Goal: Transaction & Acquisition: Purchase product/service

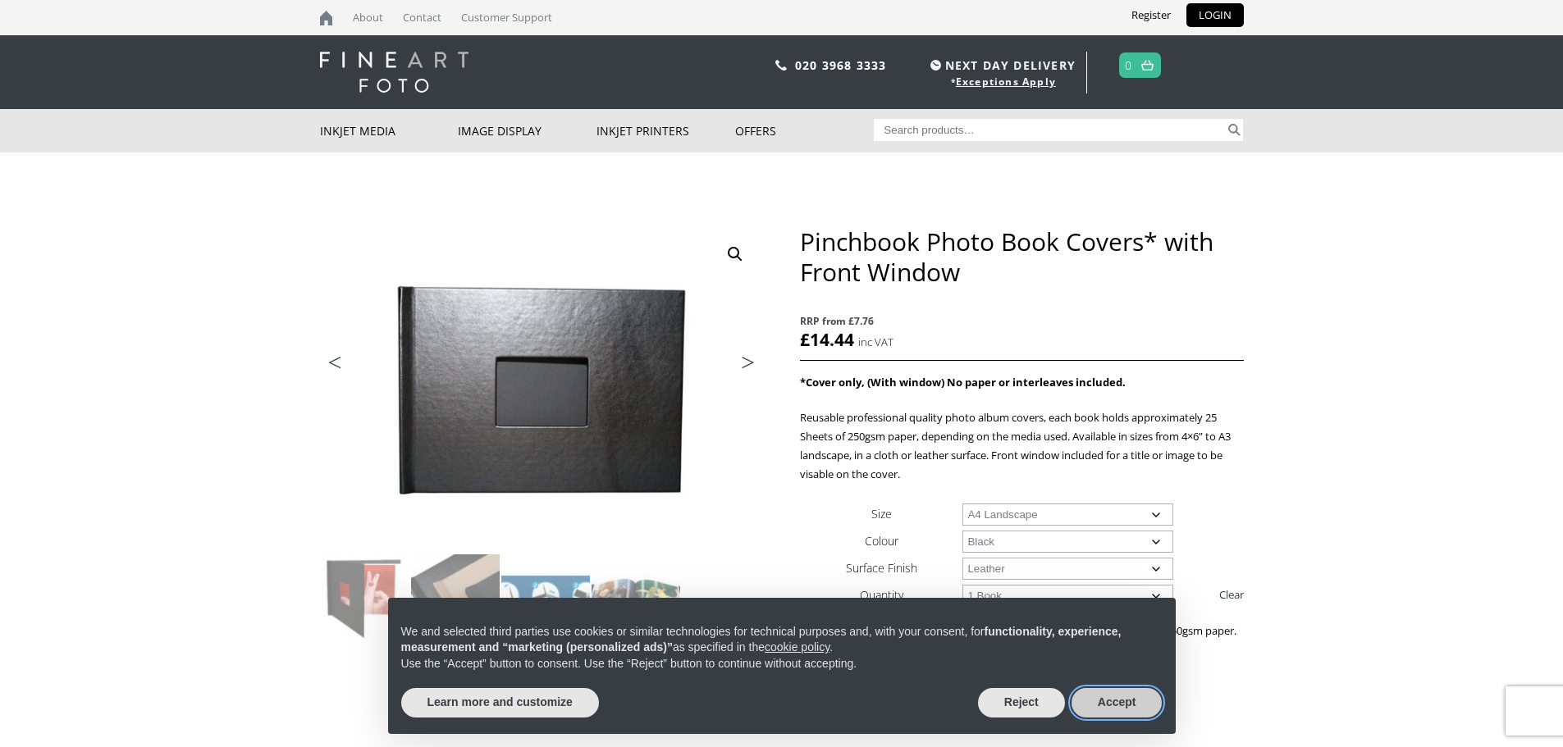
click at [1120, 713] on button "Accept" at bounding box center [1116, 703] width 91 height 30
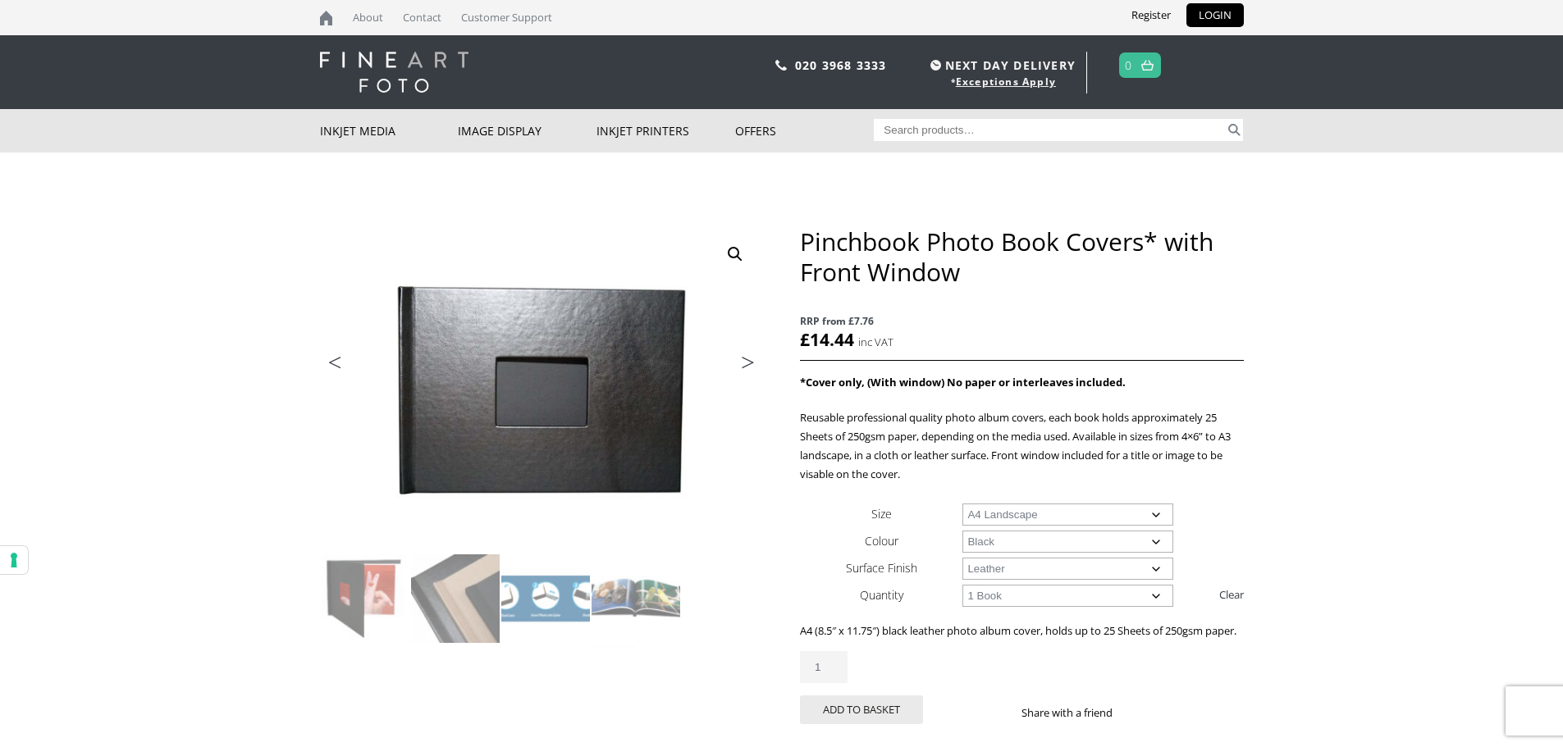
click at [1002, 547] on select "Choose an option Black" at bounding box center [1067, 542] width 211 height 22
click at [994, 571] on select "Choose an option Leather" at bounding box center [1067, 569] width 211 height 22
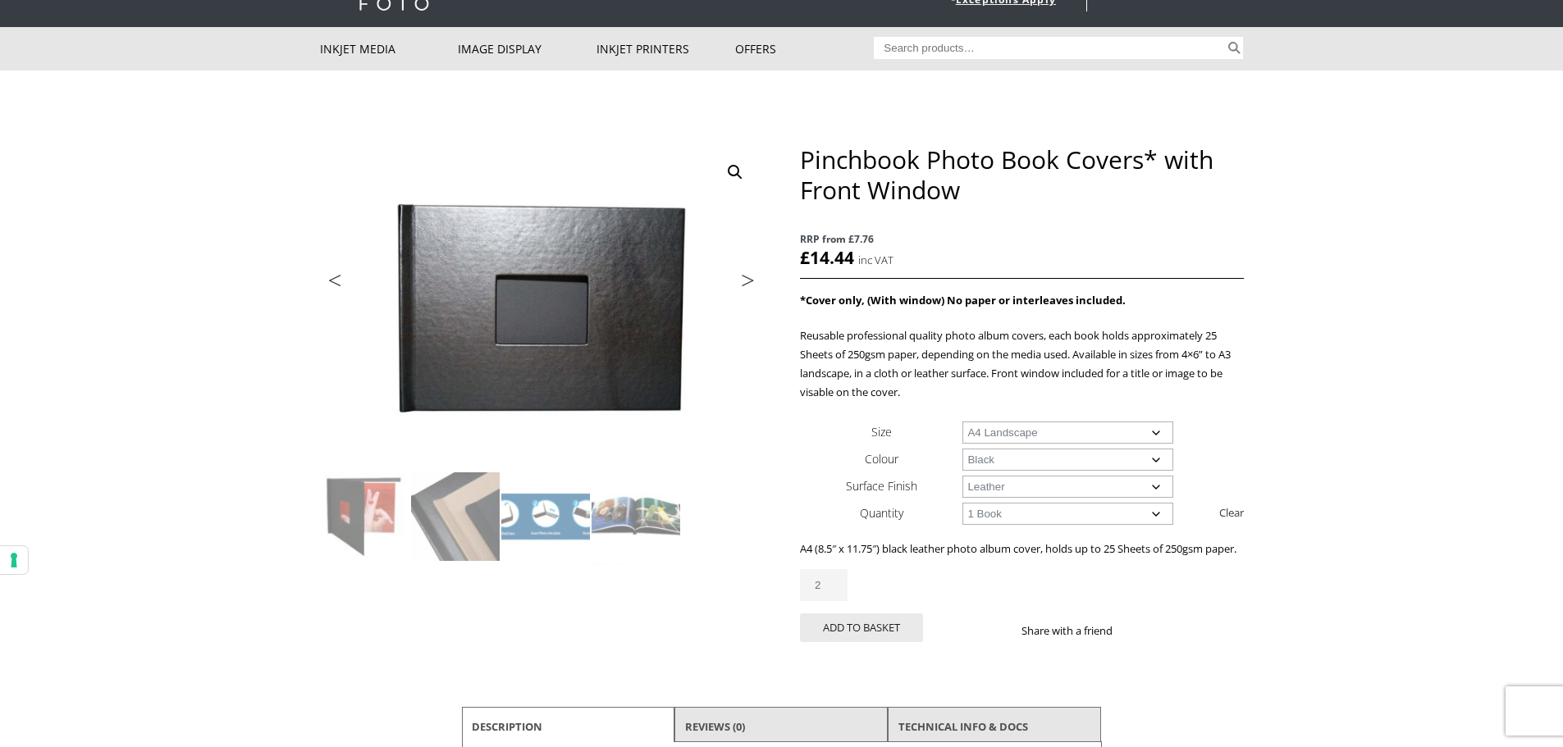
click at [835, 601] on input "2" at bounding box center [824, 585] width 48 height 32
click at [835, 601] on input "3" at bounding box center [824, 585] width 48 height 32
click at [835, 601] on input "4" at bounding box center [824, 585] width 48 height 32
click at [835, 601] on input "5" at bounding box center [824, 585] width 48 height 32
click at [835, 601] on input "6" at bounding box center [824, 585] width 48 height 32
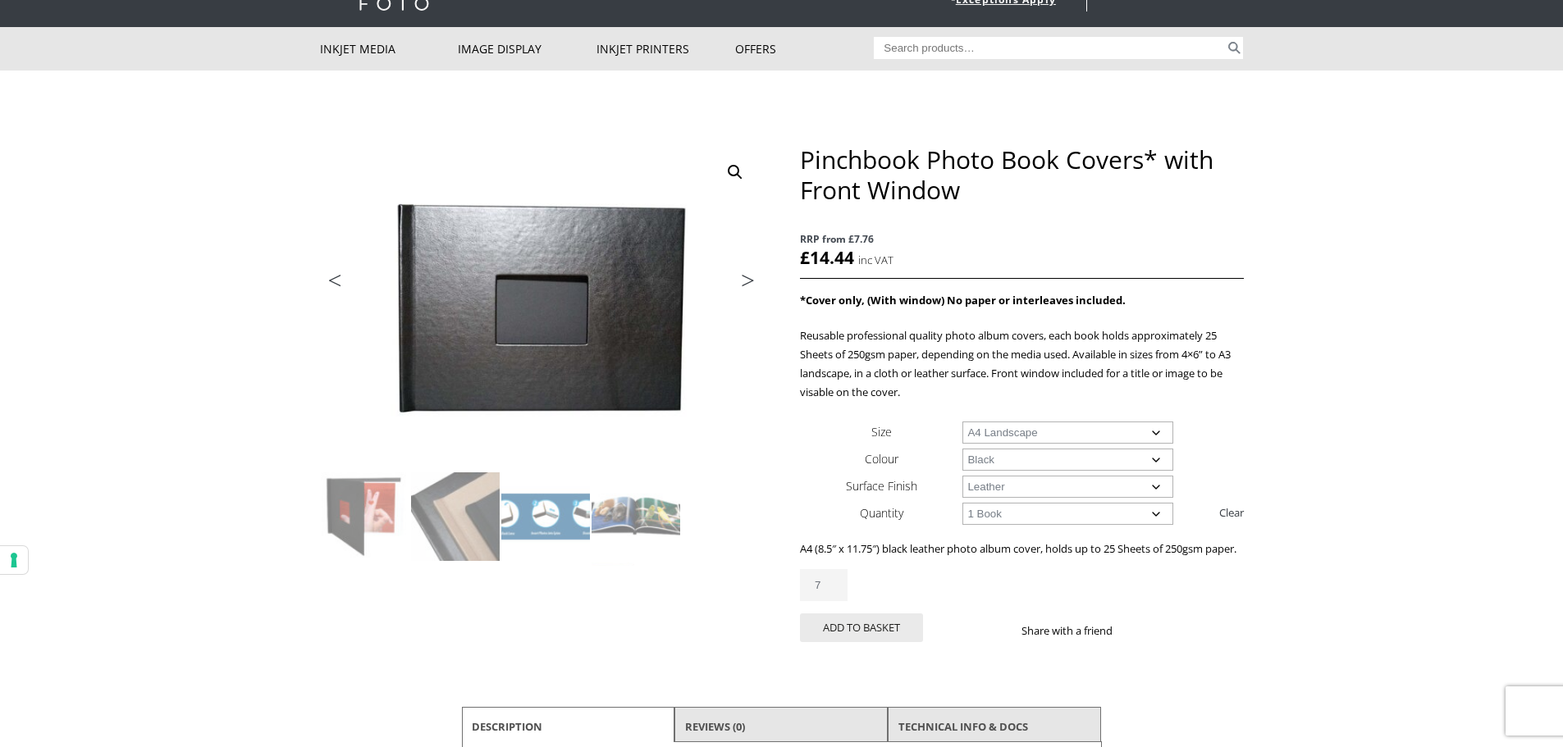
click at [835, 601] on input "7" at bounding box center [824, 585] width 48 height 32
click at [835, 601] on input "8" at bounding box center [824, 585] width 48 height 32
click at [835, 601] on input "9" at bounding box center [824, 585] width 48 height 32
type input "10"
click at [838, 599] on input "10" at bounding box center [824, 585] width 48 height 32
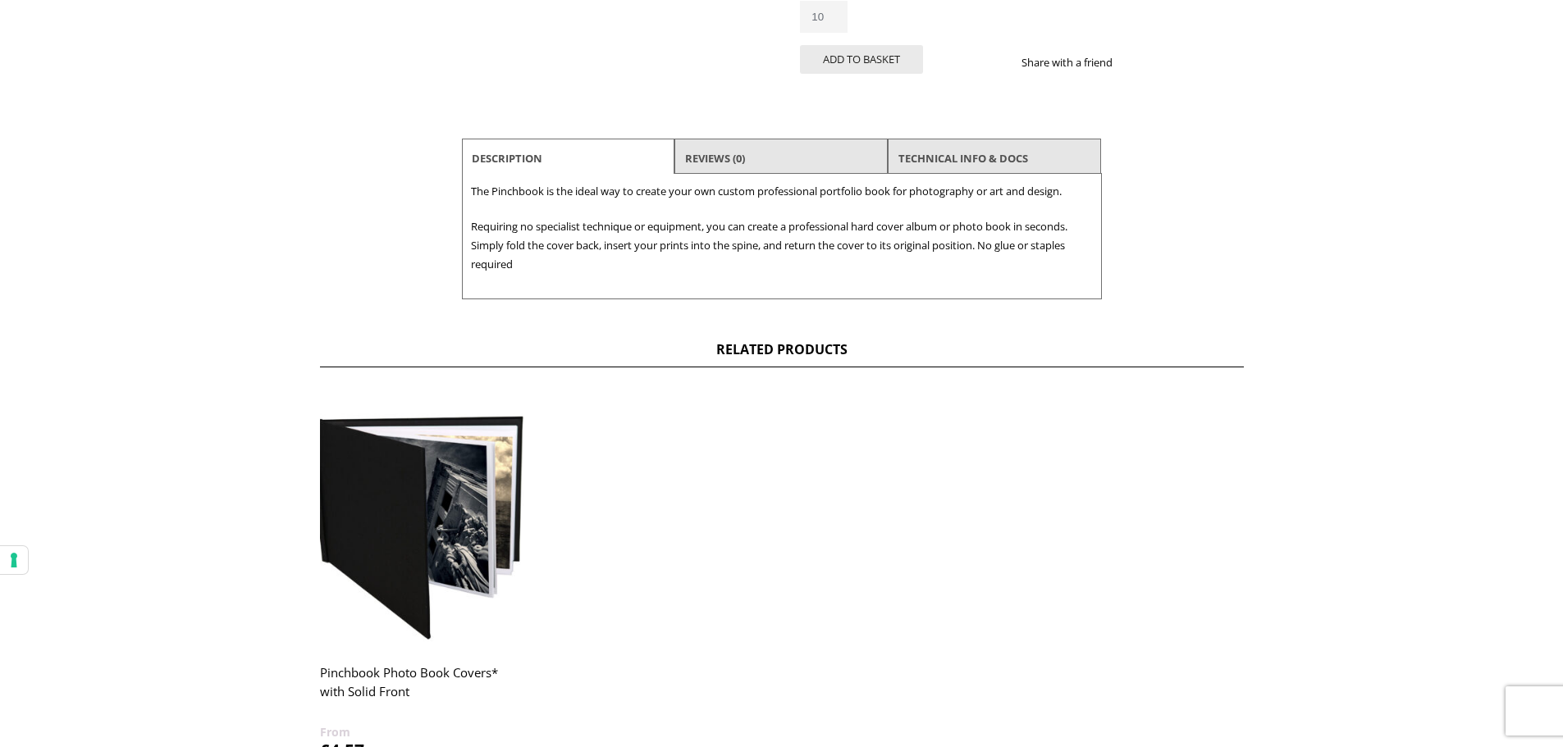
scroll to position [820, 0]
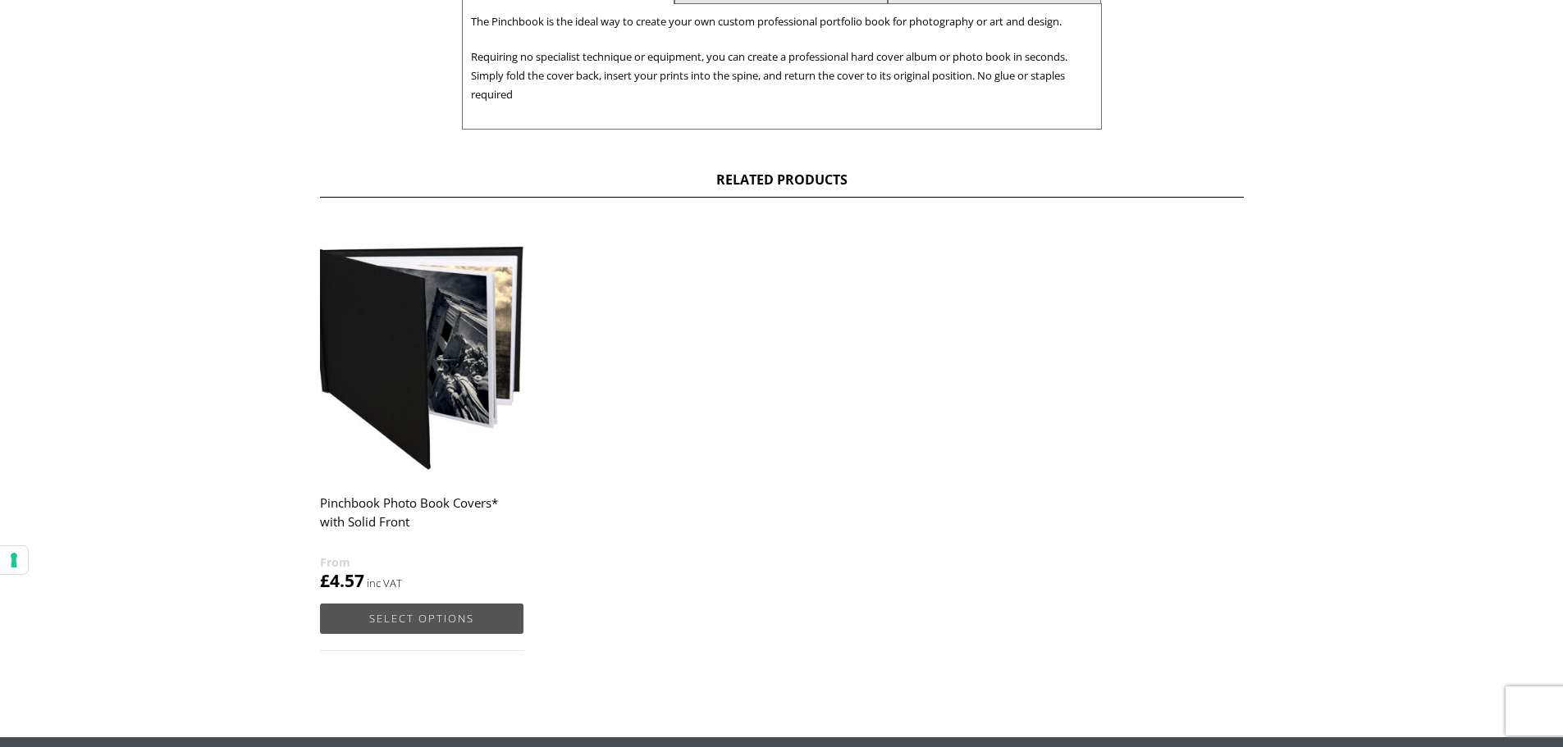
click at [367, 627] on link "Select options" at bounding box center [421, 619] width 203 height 30
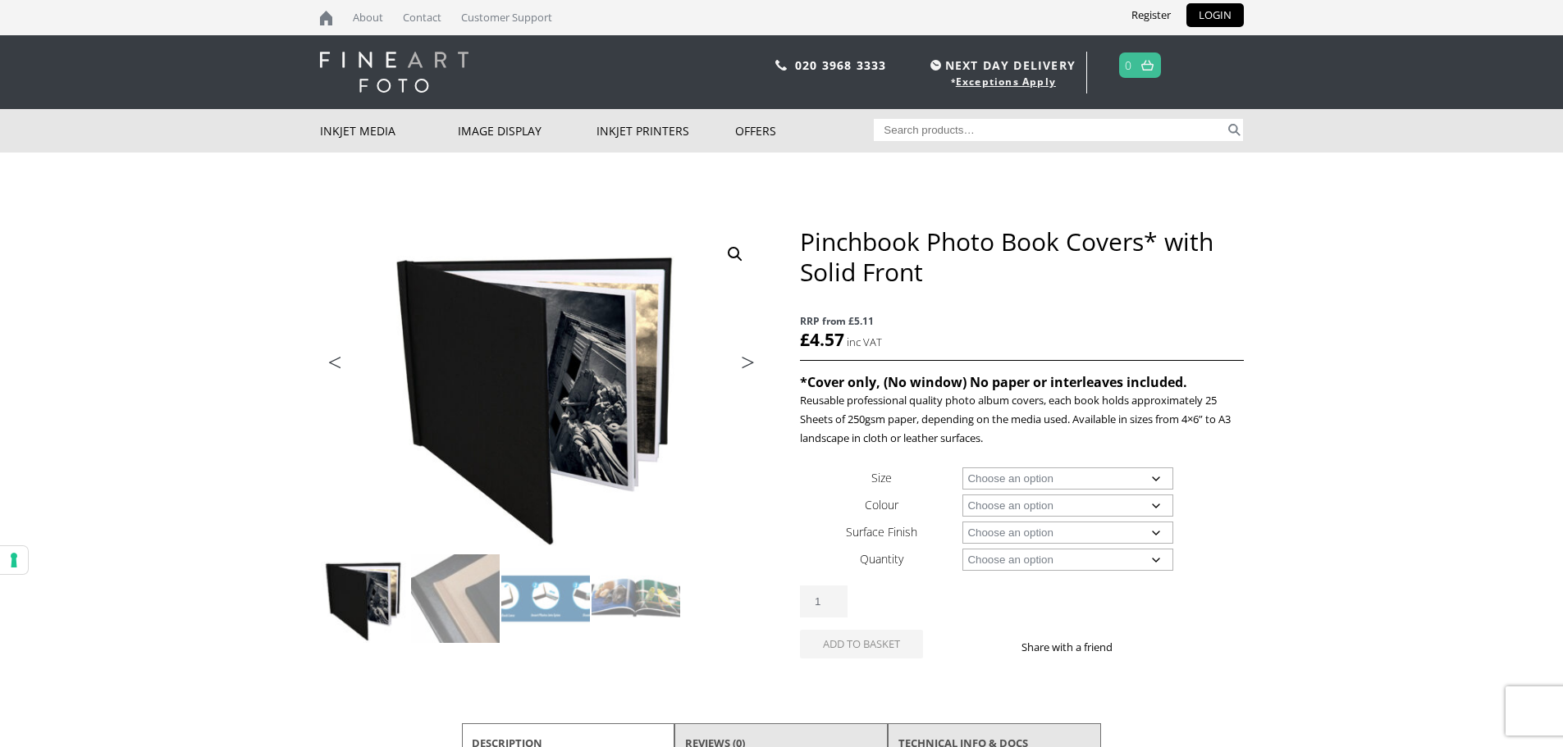
click at [1045, 481] on select "Choose an option A4 Landscape 4" x 6" 5" x 7"" at bounding box center [1067, 479] width 211 height 22
click at [962, 468] on select "Choose an option A4 Landscape 4" x 6" 5" x 7"" at bounding box center [1067, 479] width 211 height 22
select select "a4-landscape"
click at [1021, 512] on select "Choose an option Black" at bounding box center [1067, 506] width 211 height 22
select select "black"
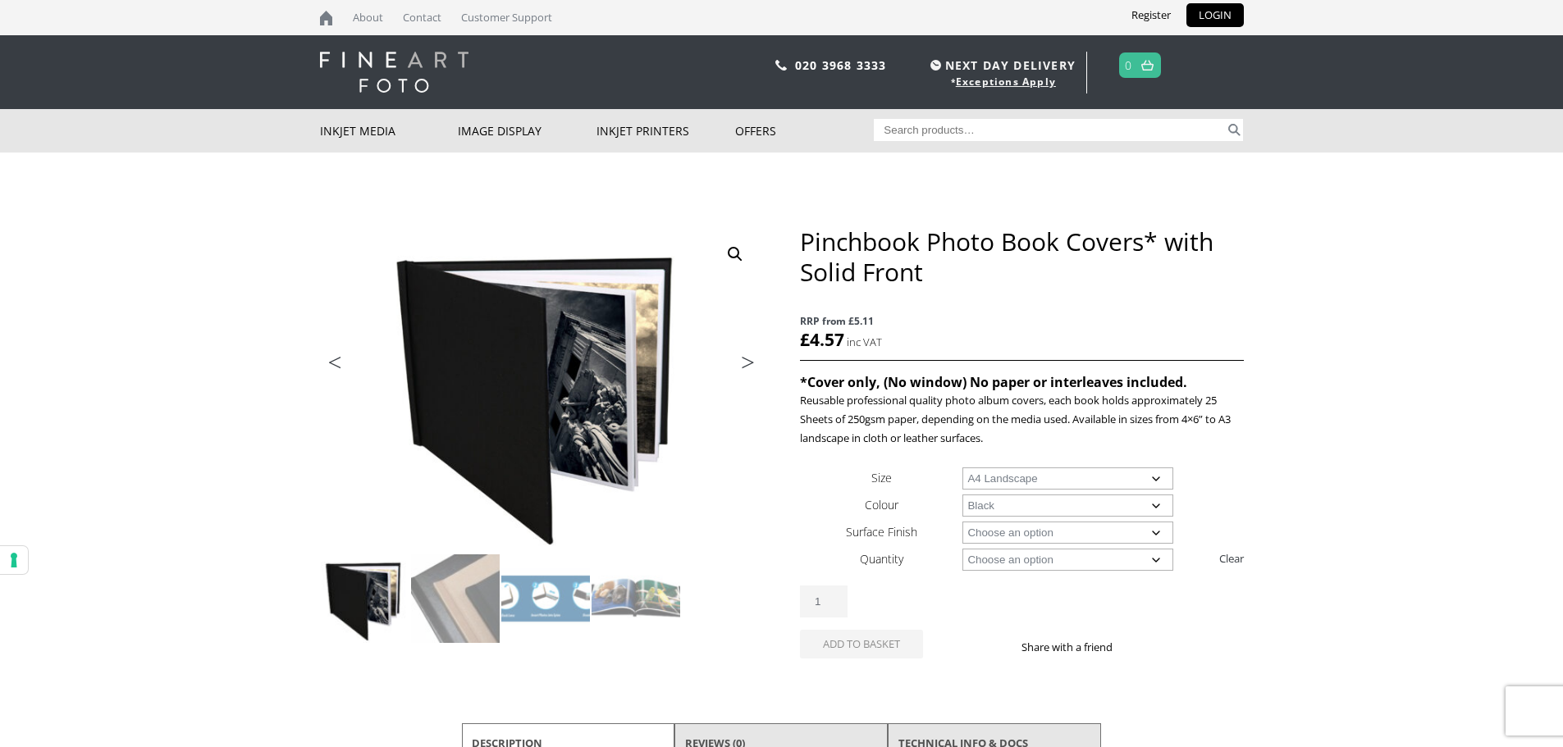
click at [962, 495] on select "Choose an option Black" at bounding box center [1067, 506] width 211 height 22
select select "a4-landscape"
click at [1000, 530] on select "Choose an option Cloth Leather" at bounding box center [1067, 533] width 211 height 22
select select "leather"
click at [962, 522] on select "Choose an option Cloth Leather" at bounding box center [1067, 533] width 211 height 22
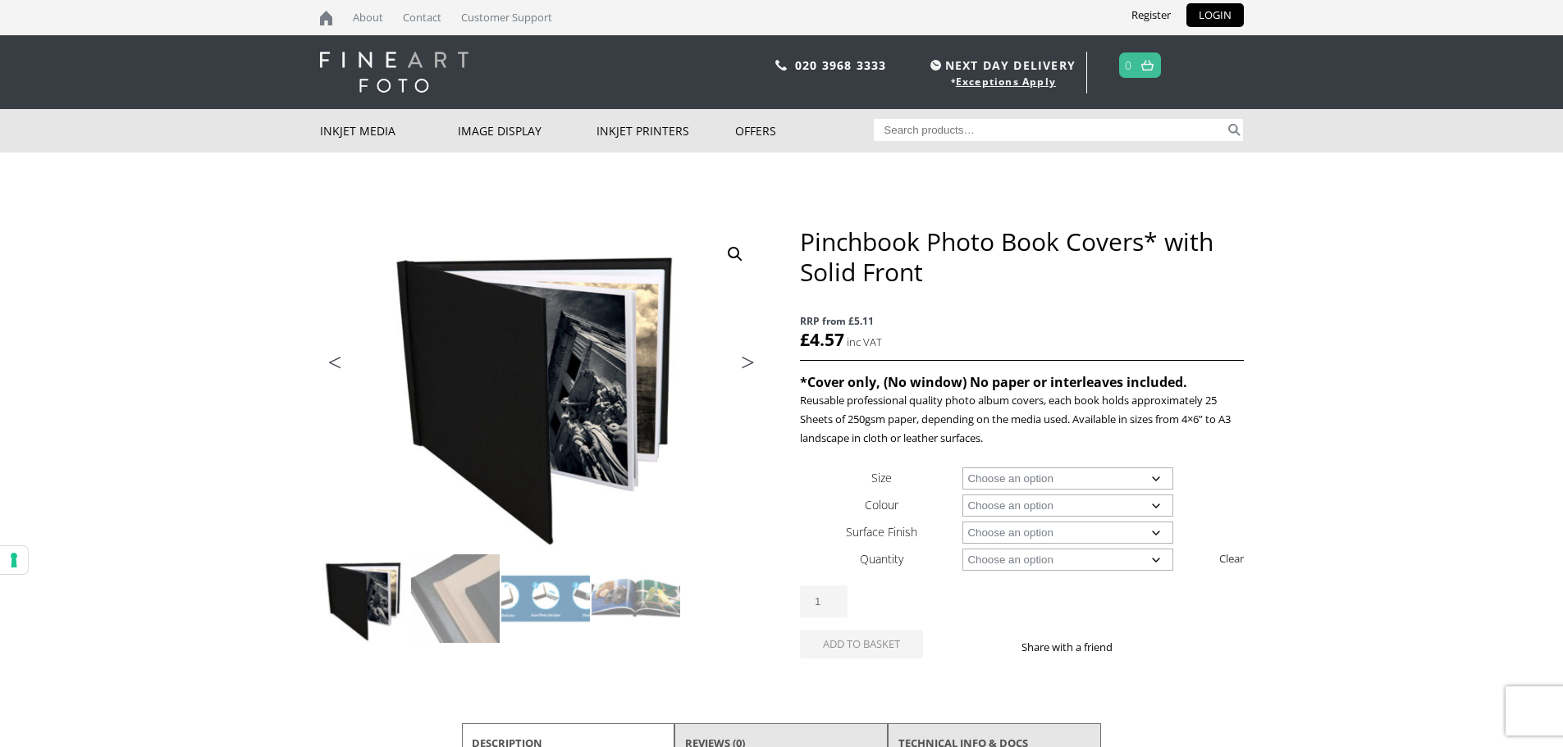
click at [988, 566] on select "Choose an option 1 Book 5 Books" at bounding box center [1067, 560] width 211 height 22
select select "5-books"
click at [962, 549] on select "Choose an option 1 Book 5 Books" at bounding box center [1067, 560] width 211 height 22
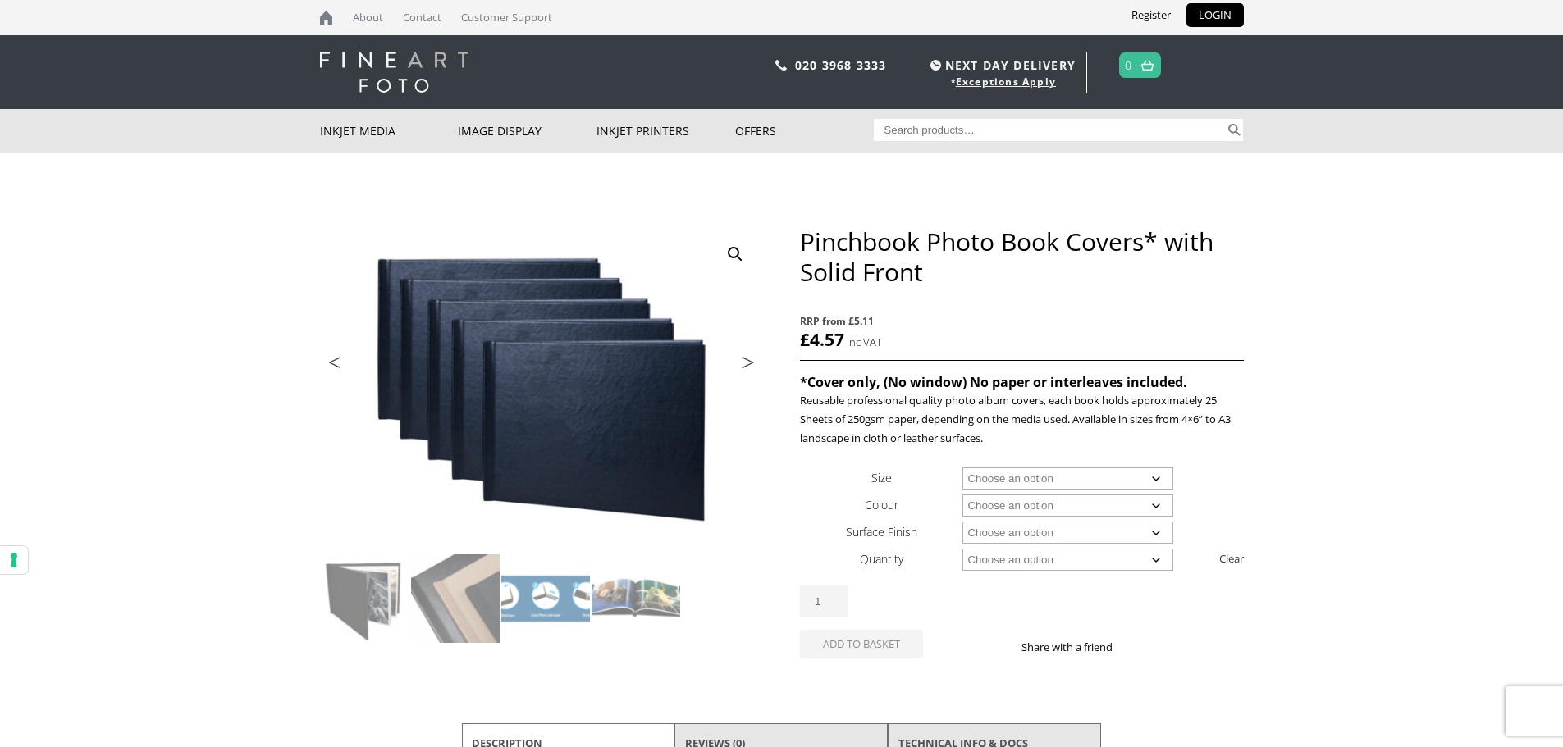
click at [1298, 542] on body "NEXT DAY DELIVERY * Exceptions Apply About Contact Customer Support Register LO…" at bounding box center [781, 373] width 1563 height 747
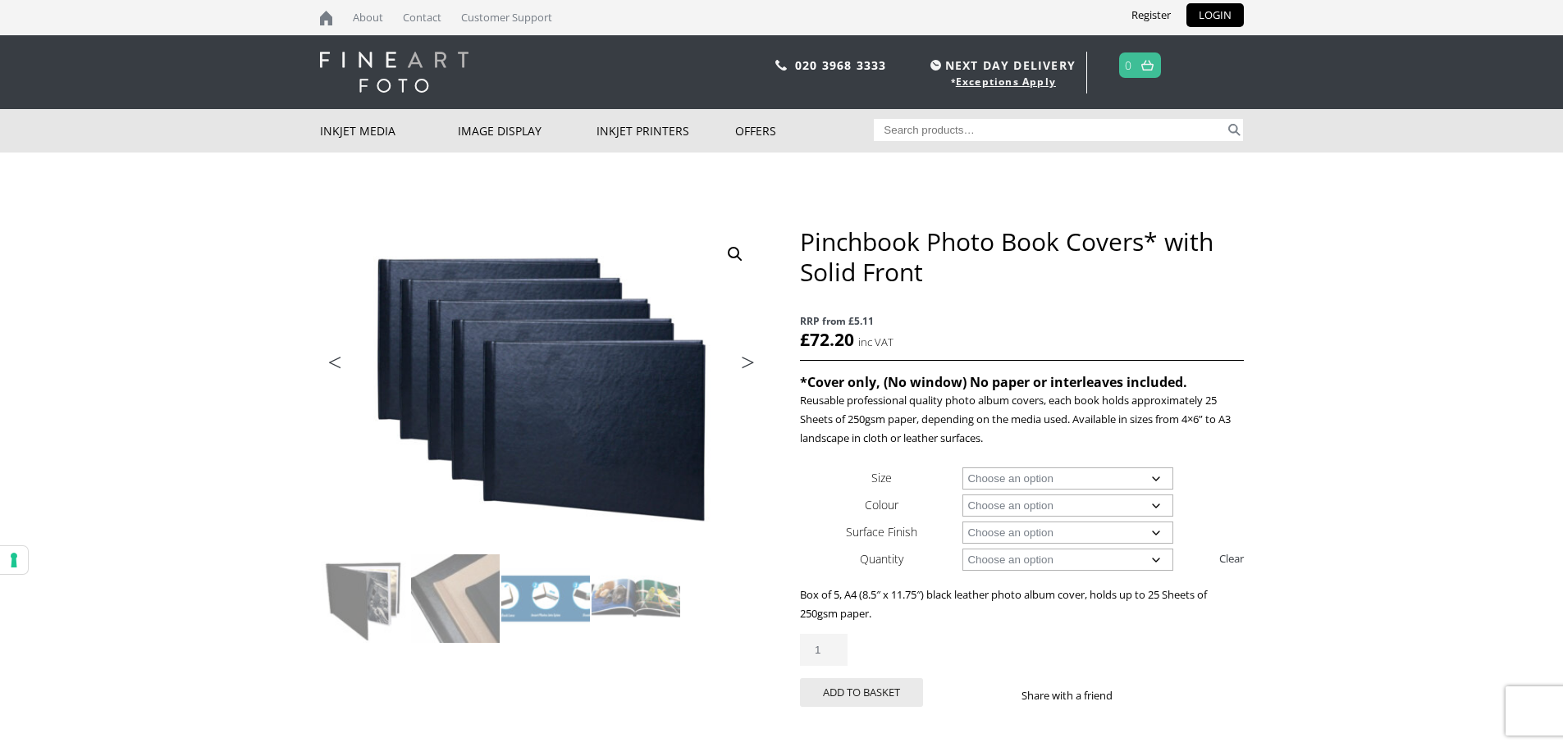
click at [345, 67] on img at bounding box center [394, 72] width 148 height 41
click at [398, 89] on img at bounding box center [394, 72] width 148 height 41
click at [377, 7] on link "About" at bounding box center [368, 17] width 47 height 35
